Goal: Check status

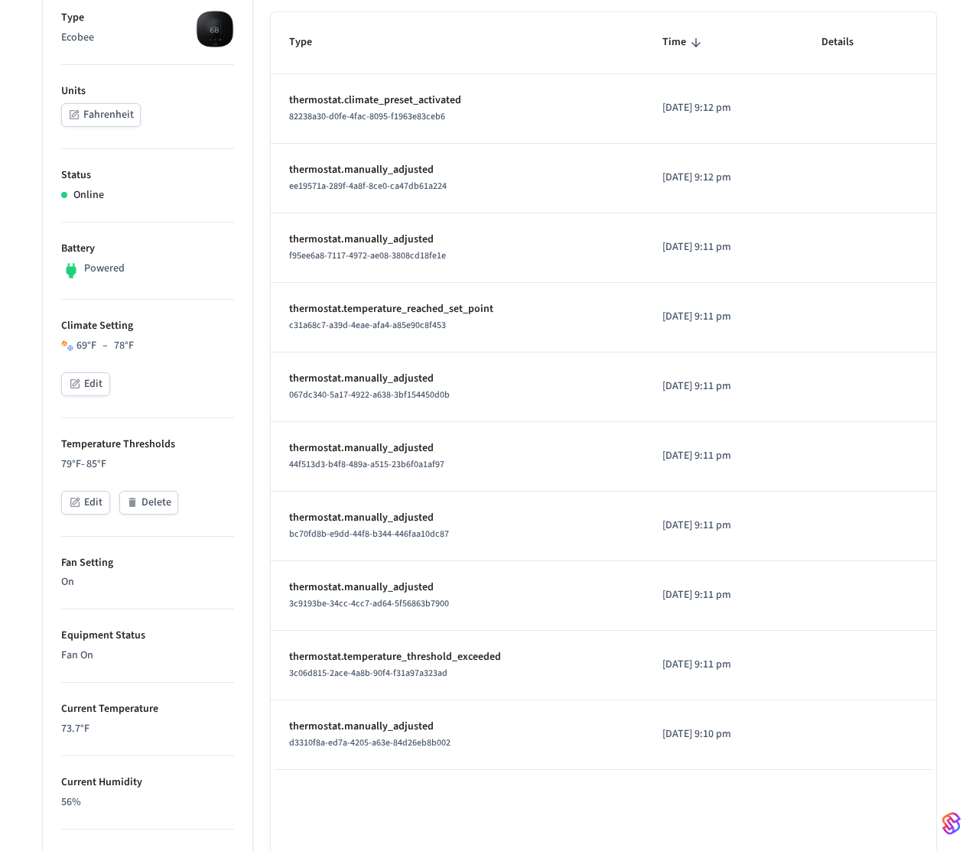
scroll to position [175, 0]
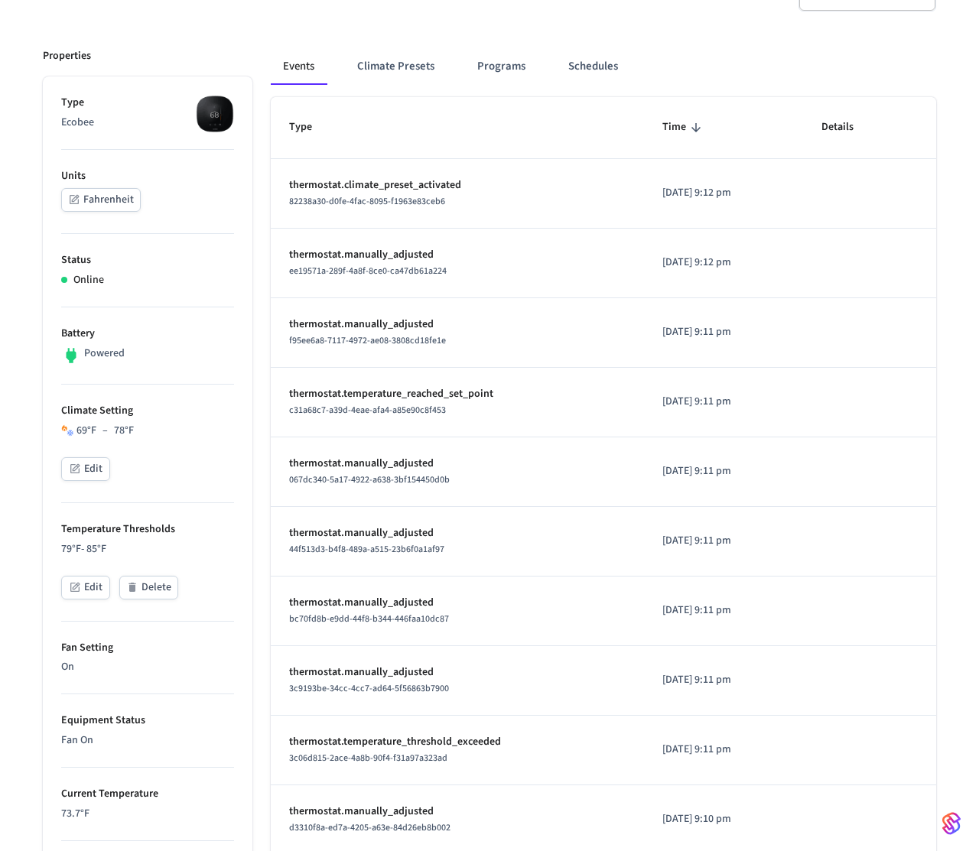
click at [106, 198] on button "Fahrenheit" at bounding box center [101, 200] width 80 height 24
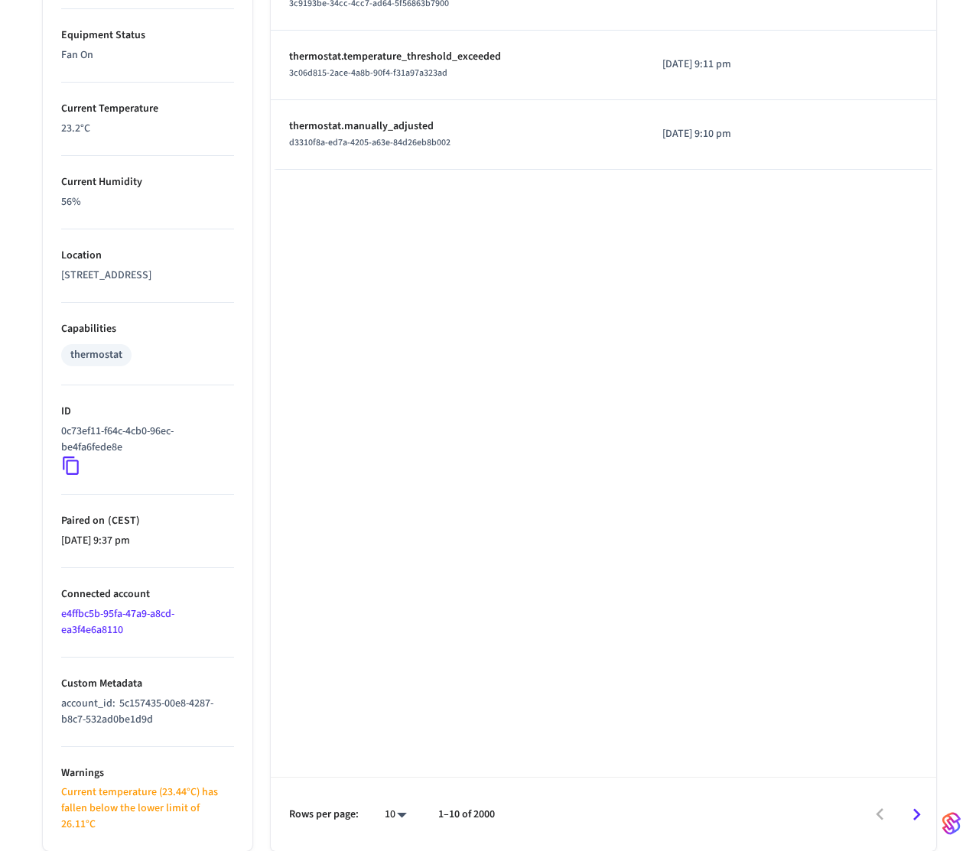
scroll to position [0, 0]
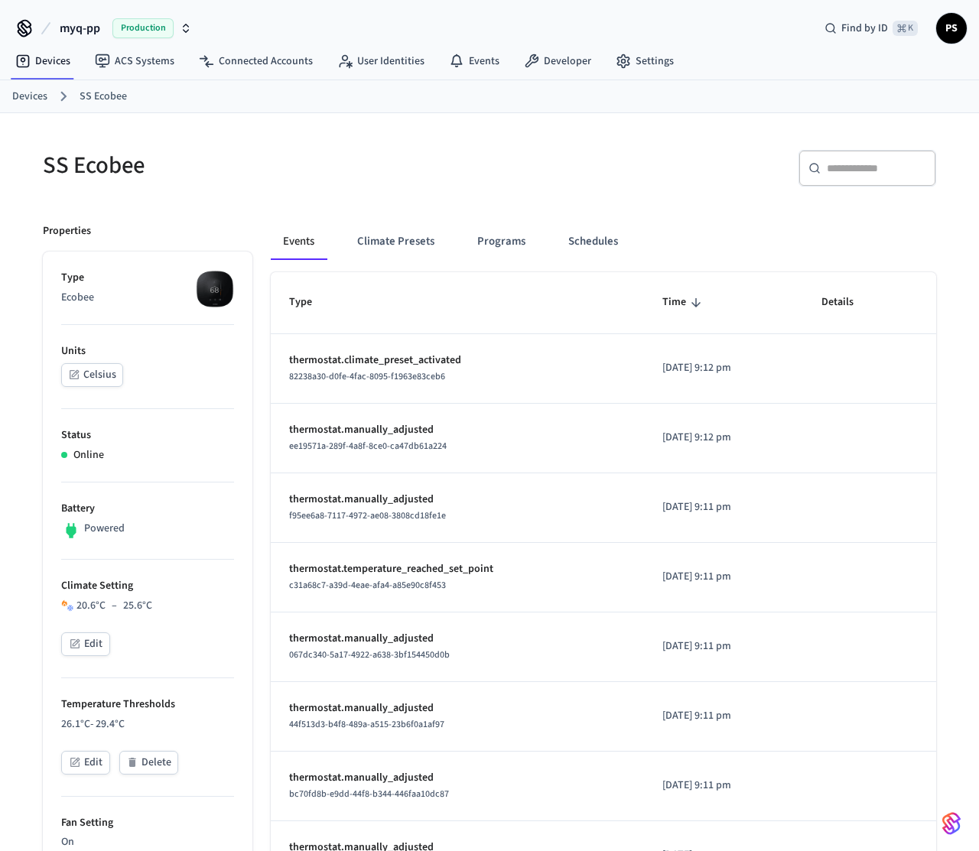
click at [85, 374] on button "Celsius" at bounding box center [92, 375] width 62 height 24
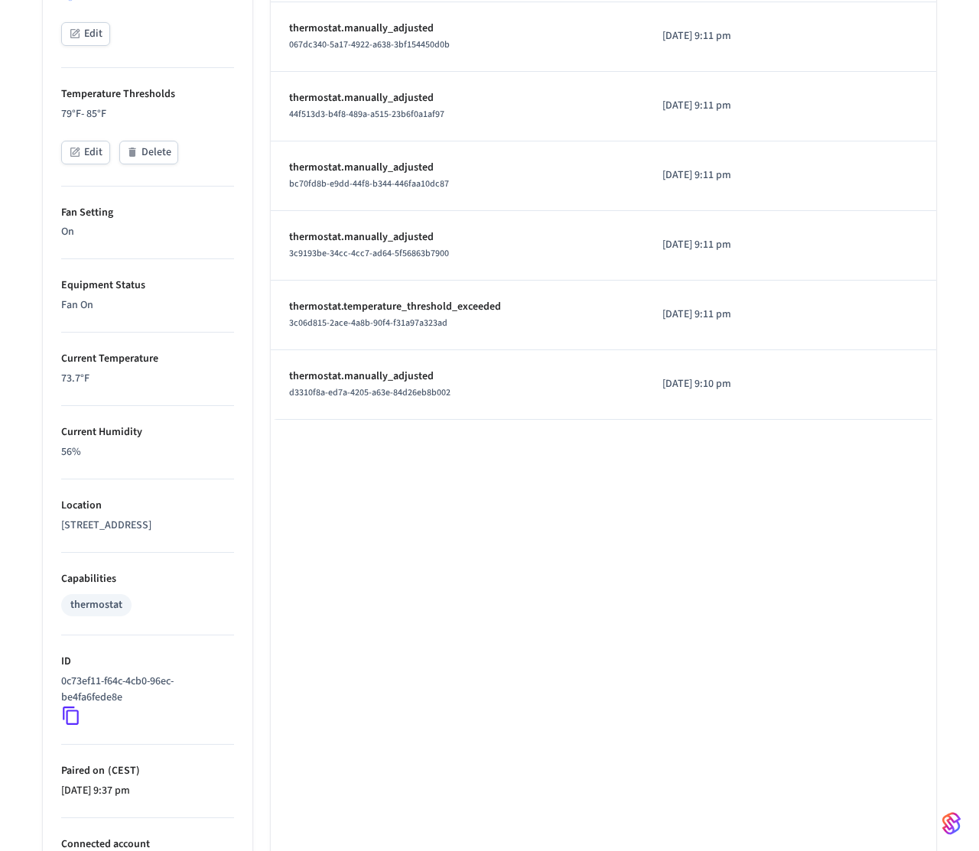
scroll to position [860, 0]
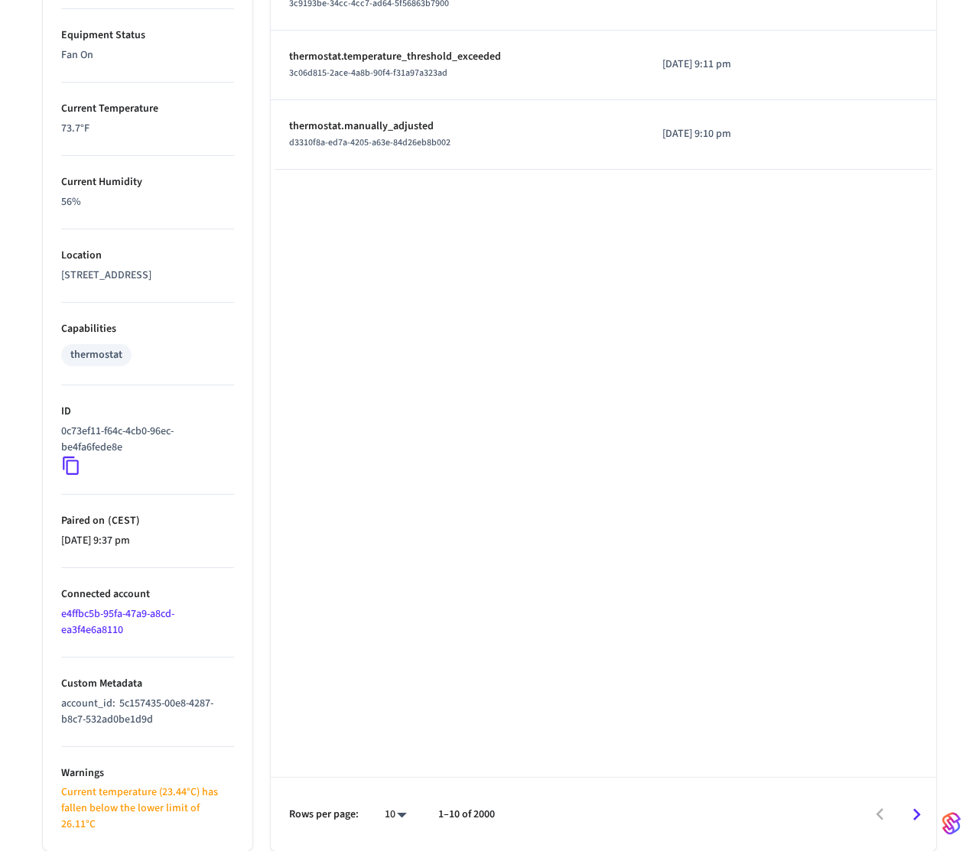
click at [103, 814] on p "Current temperature (23.44°C) has fallen below the lower limit of 26.11°C" at bounding box center [147, 809] width 173 height 48
copy div "Current temperature (23.44°C) has fallen below the lower limit of 26.11°C Event…"
click at [315, 678] on div "Type Time Details thermostat.climate_preset_activated 82238a30-d0fe-4fac-8095-f…" at bounding box center [603, 131] width 665 height 1439
